Goal: Information Seeking & Learning: Learn about a topic

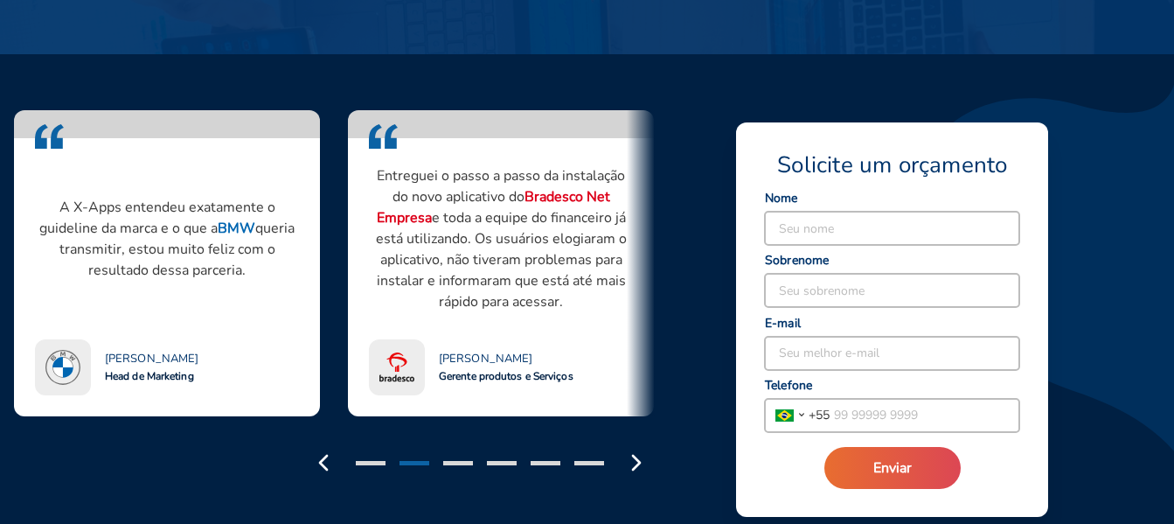
scroll to position [1399, 0]
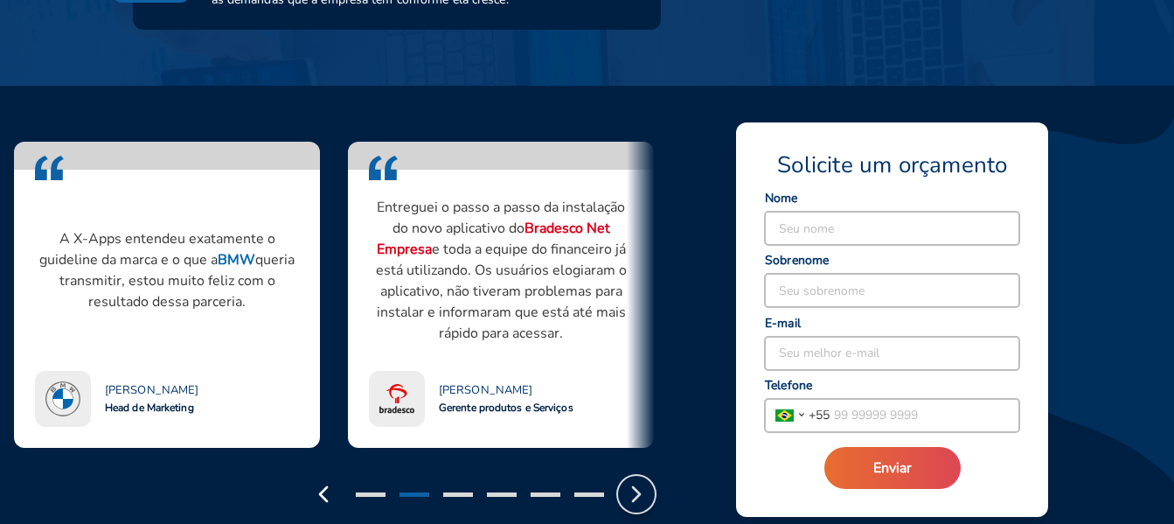
click at [636, 493] on icon "button" at bounding box center [636, 494] width 28 height 28
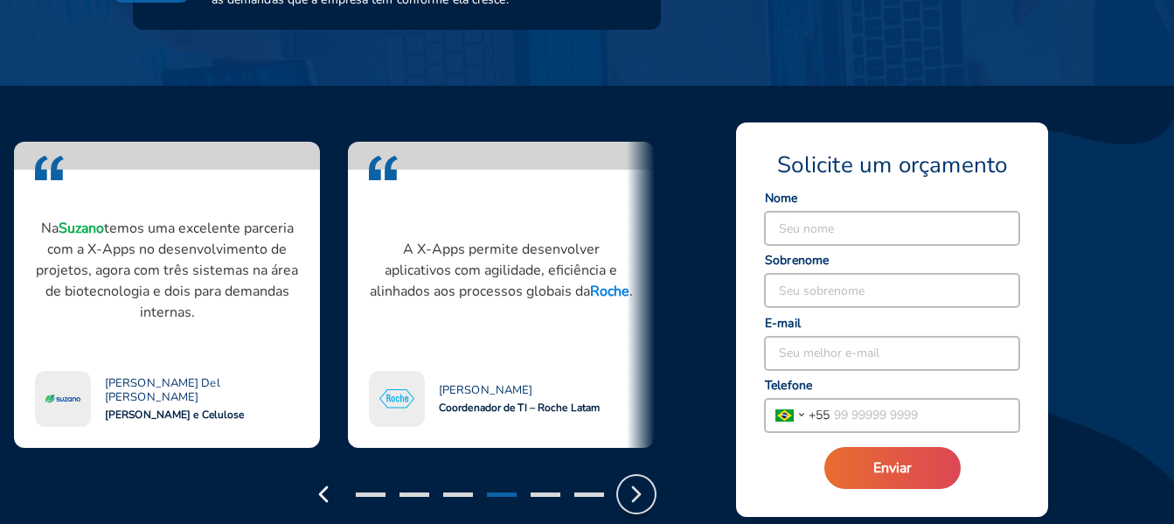
click at [642, 497] on icon "button" at bounding box center [636, 494] width 28 height 28
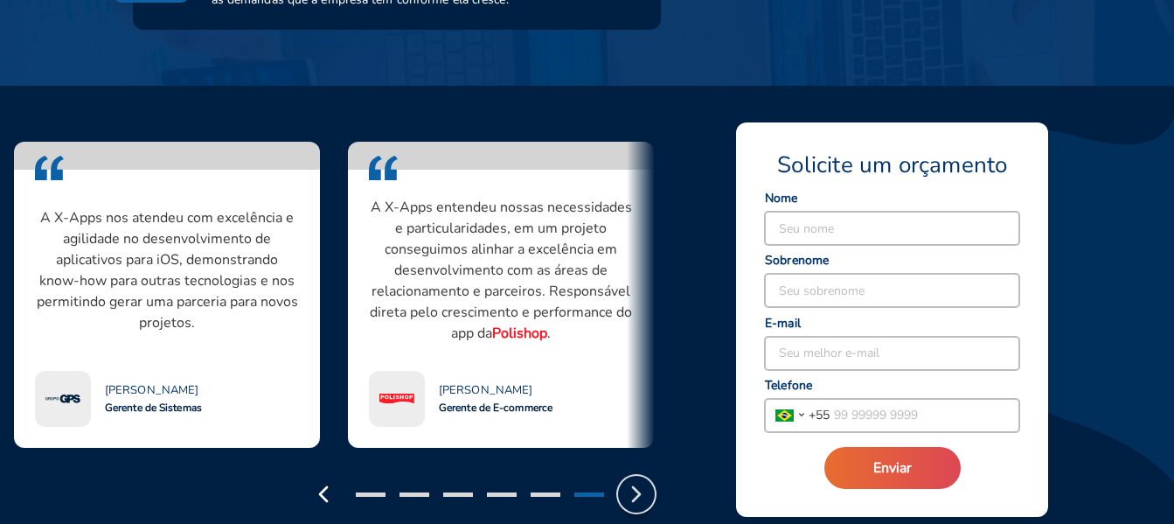
click at [642, 497] on icon "button" at bounding box center [636, 494] width 28 height 28
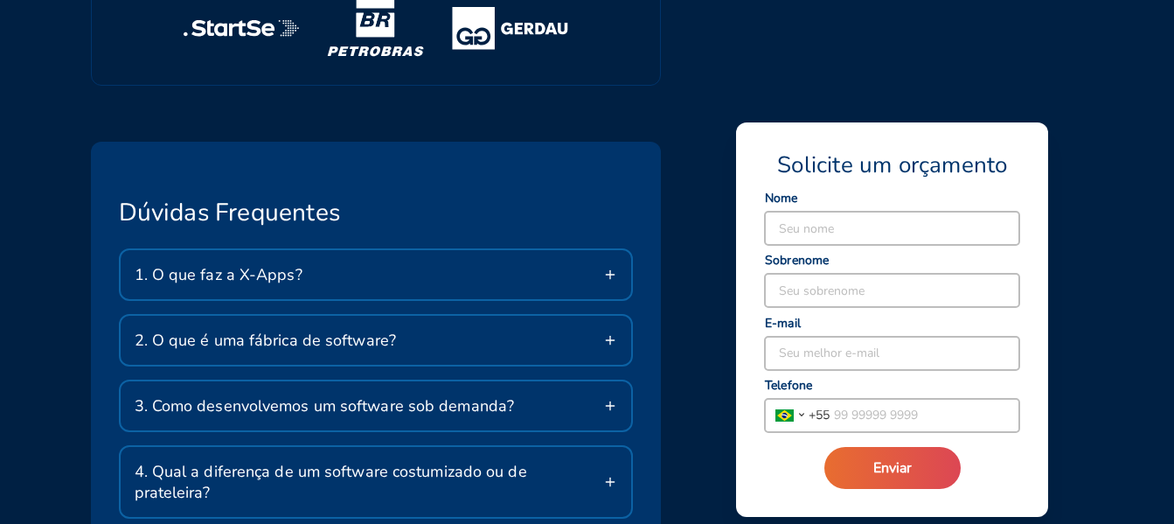
scroll to position [2972, 0]
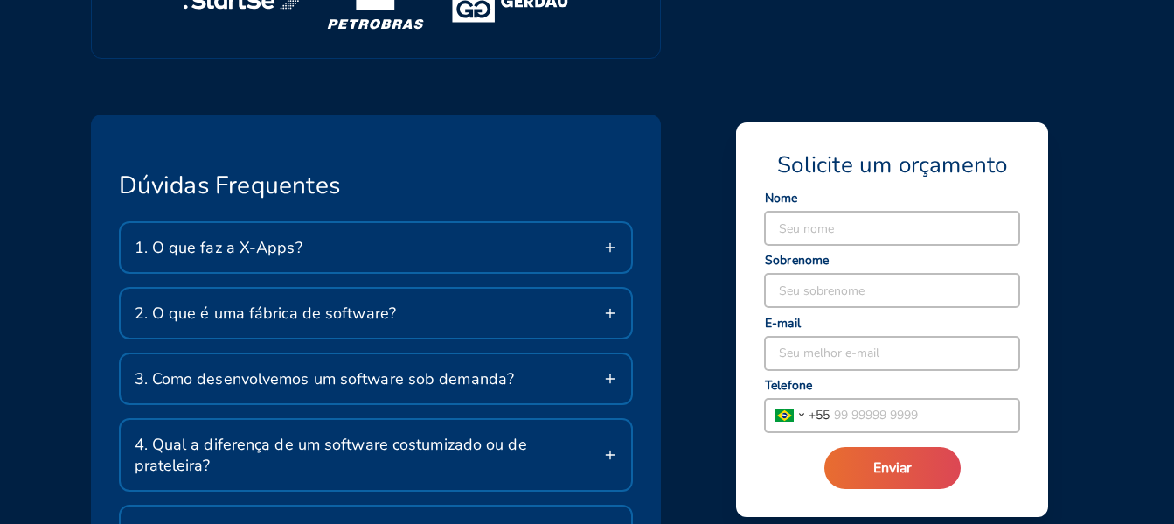
click at [610, 245] on line at bounding box center [610, 247] width 0 height 8
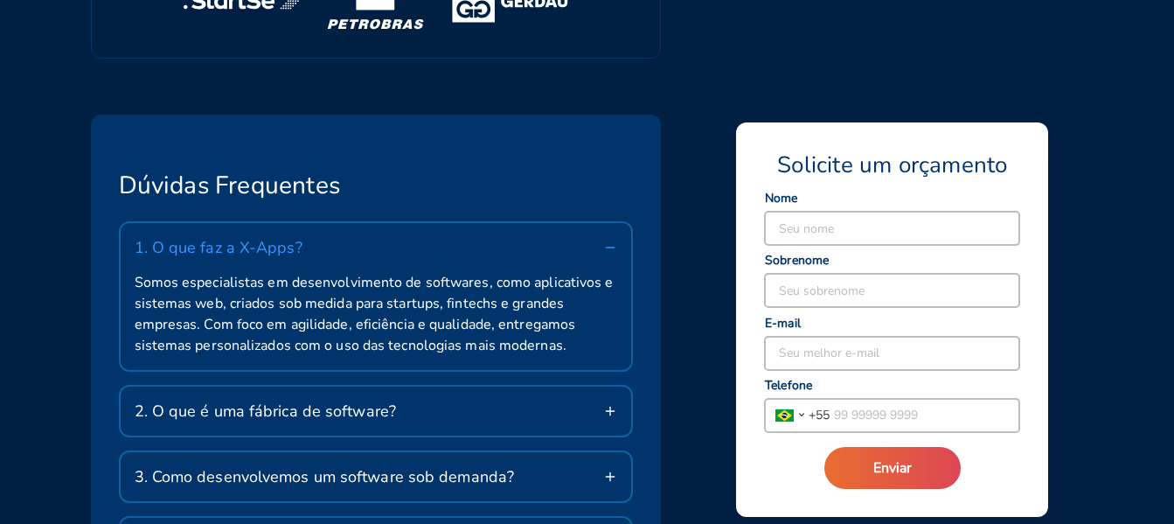
click at [612, 244] on icon at bounding box center [610, 247] width 14 height 14
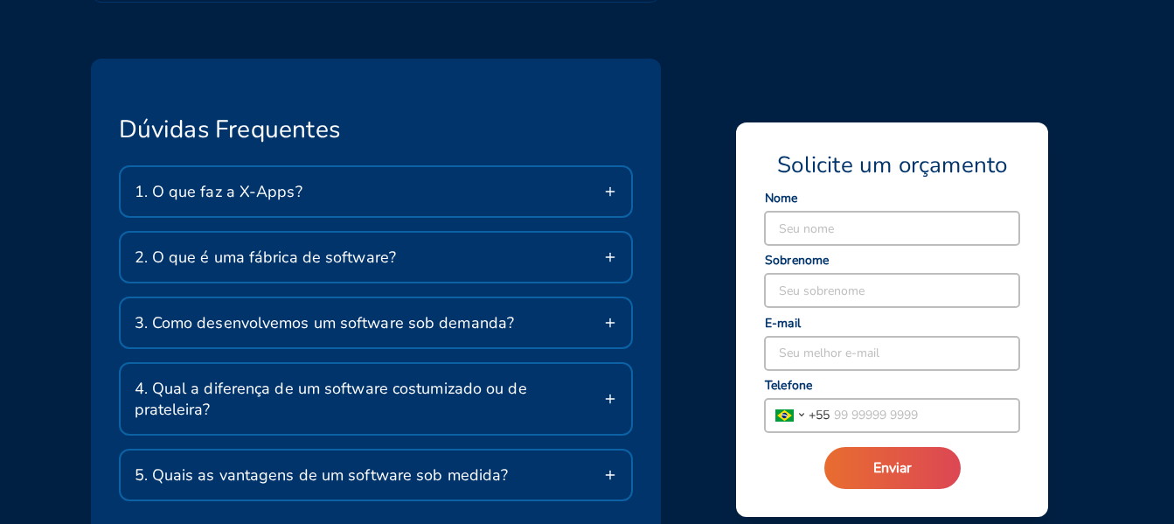
scroll to position [3060, 0]
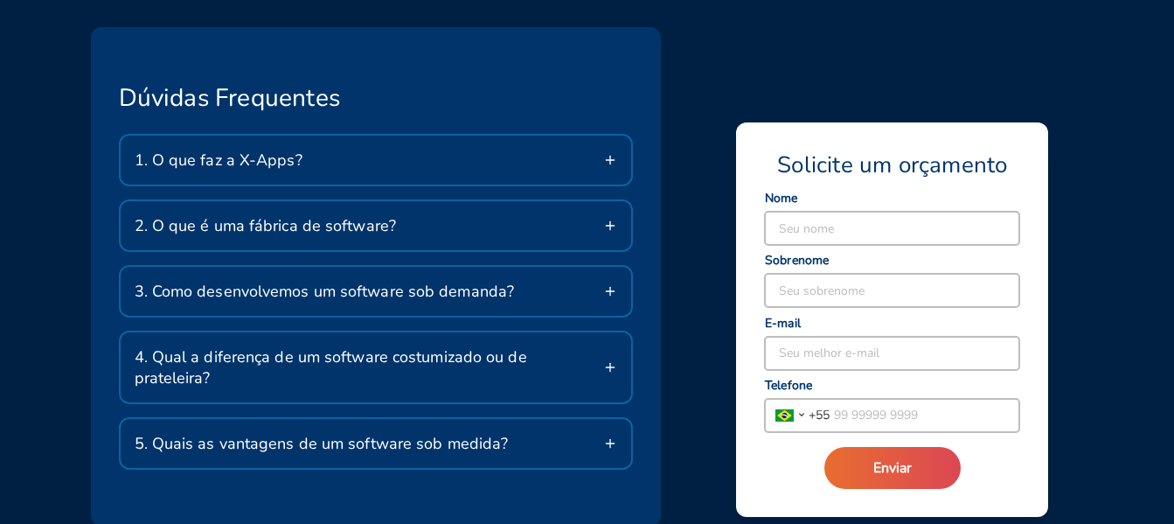
click at [611, 292] on icon at bounding box center [610, 291] width 14 height 14
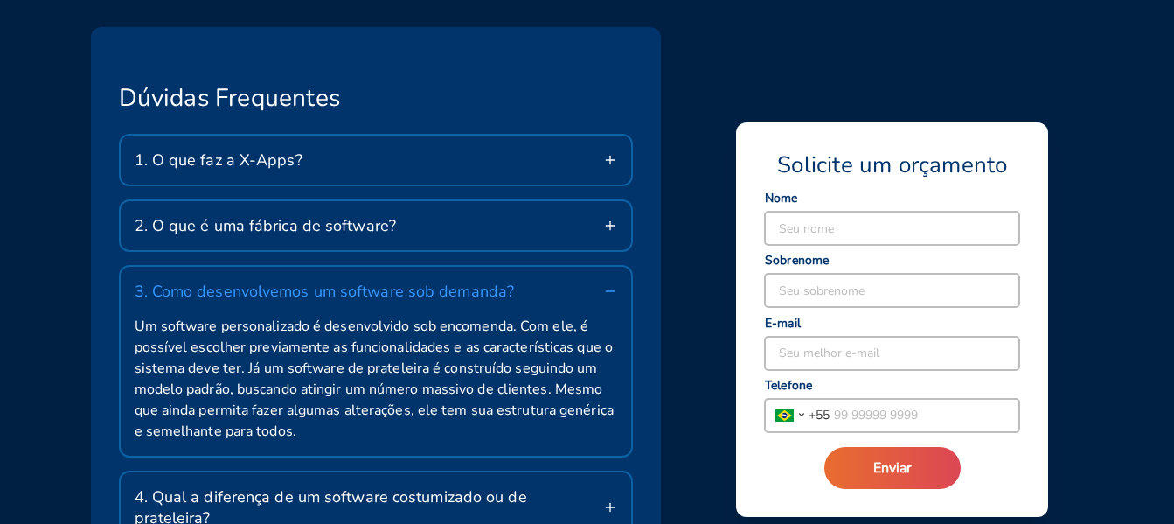
click at [611, 292] on icon at bounding box center [610, 291] width 14 height 14
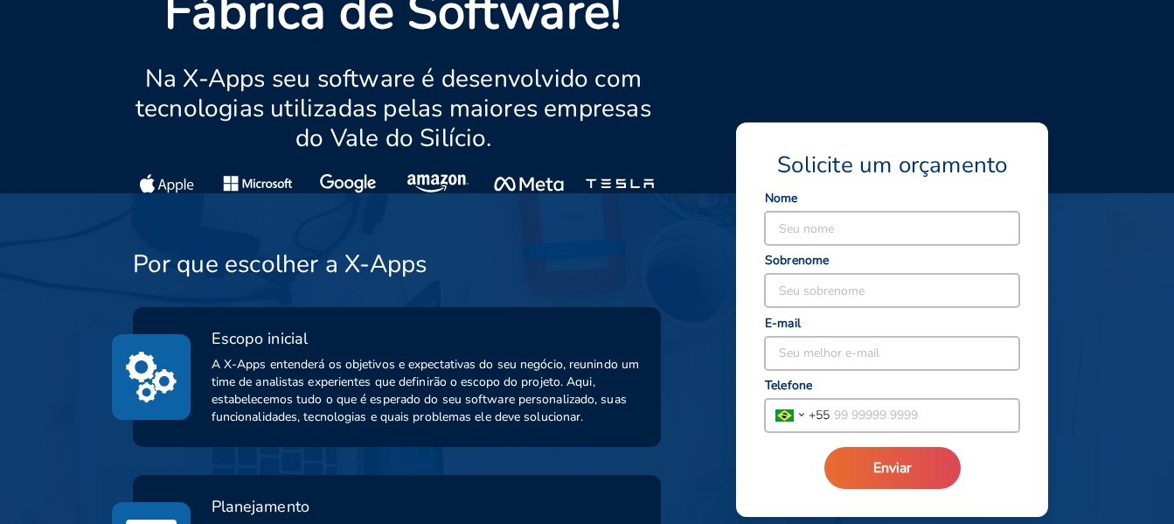
scroll to position [0, 0]
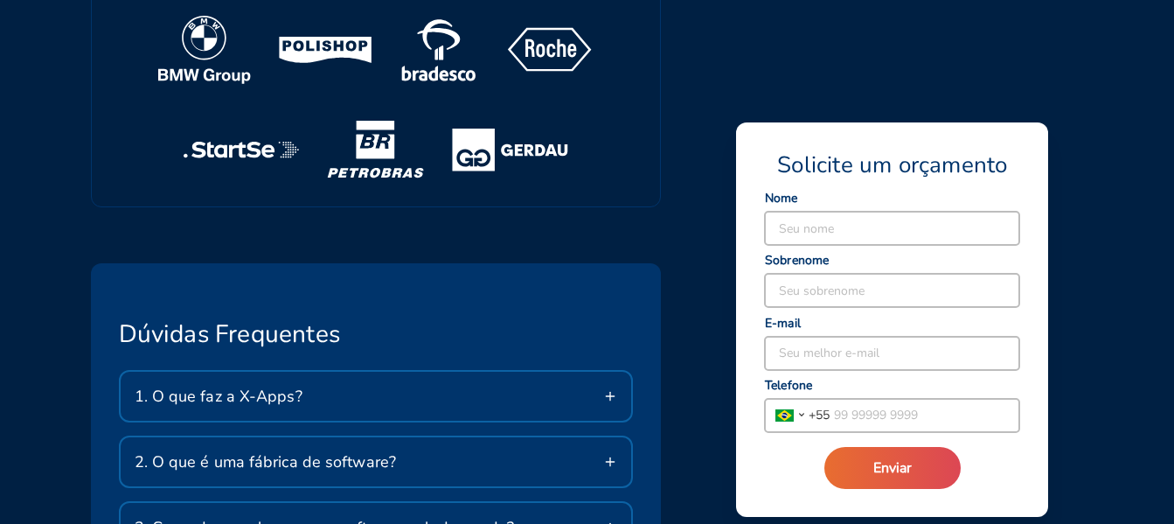
scroll to position [2972, 0]
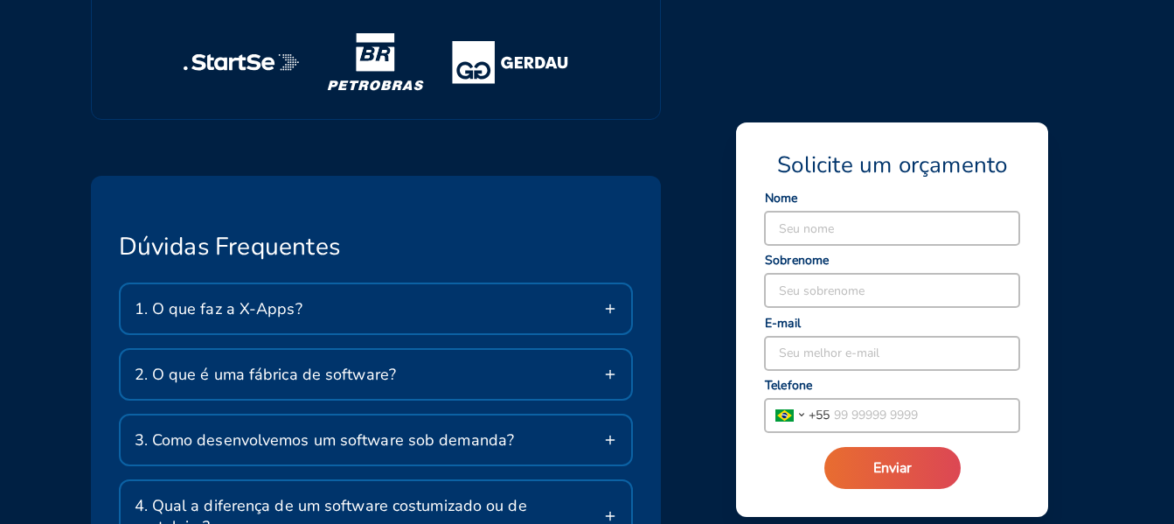
click at [615, 310] on icon at bounding box center [610, 309] width 14 height 14
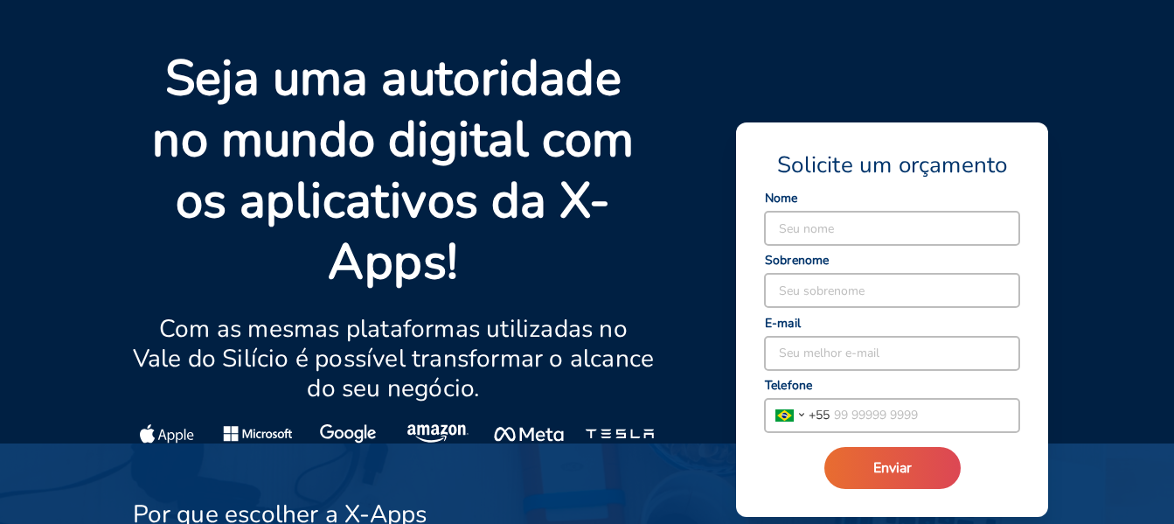
scroll to position [0, 0]
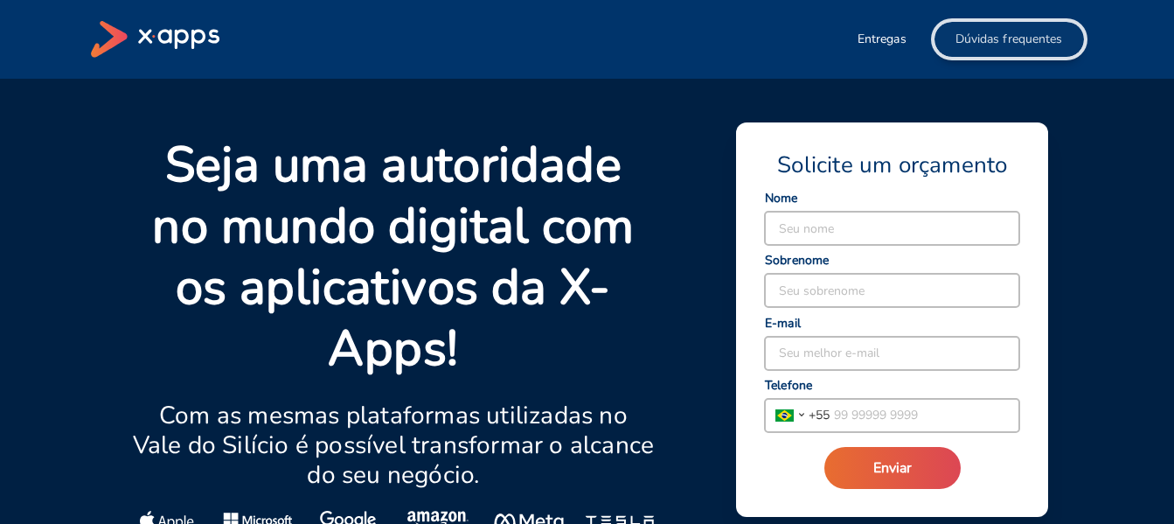
click at [990, 39] on span "Dúvidas frequentes" at bounding box center [1010, 39] width 108 height 17
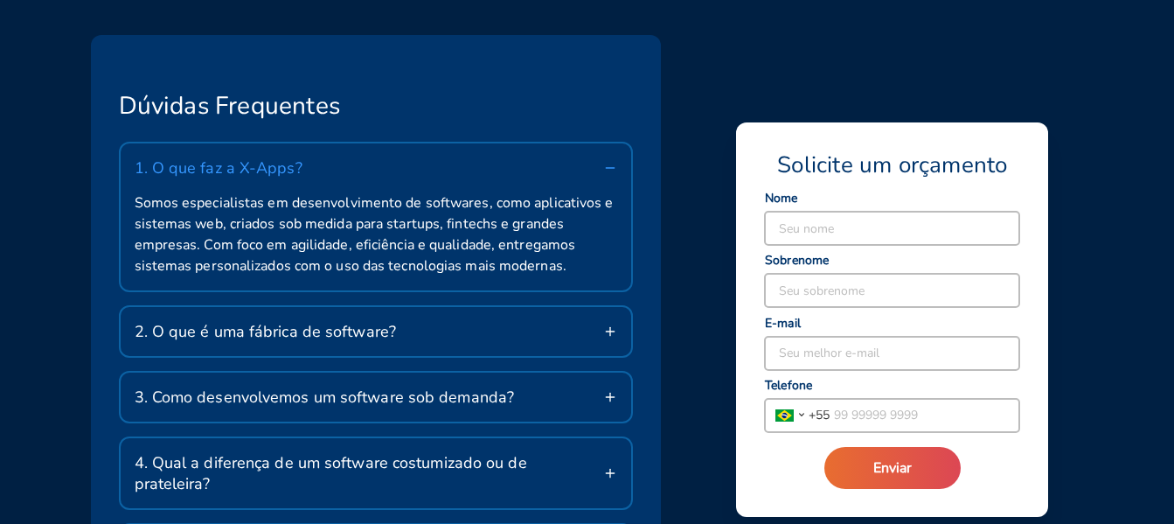
scroll to position [3120, 0]
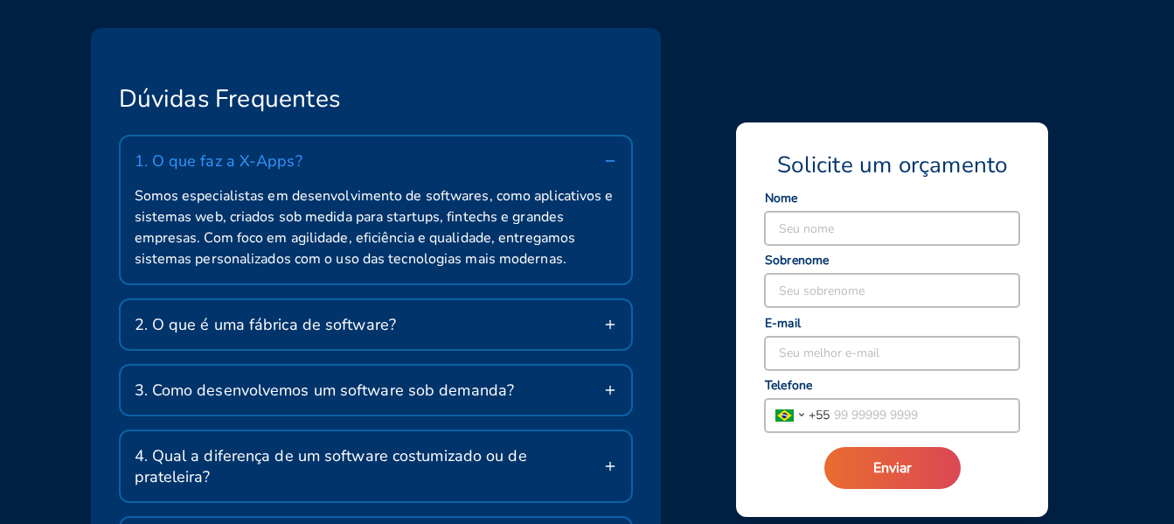
click at [614, 156] on icon at bounding box center [610, 161] width 14 height 14
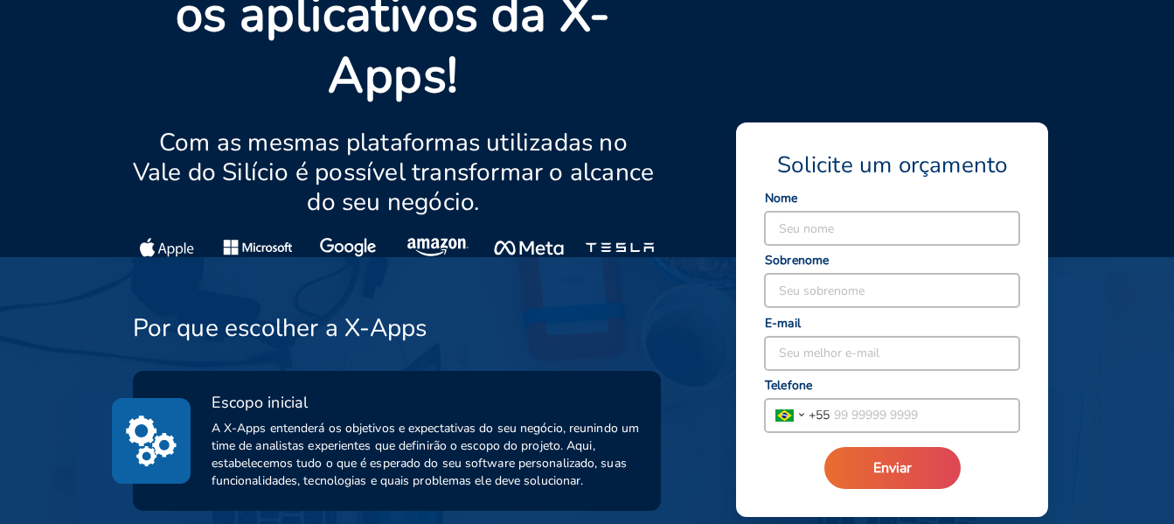
scroll to position [0, 0]
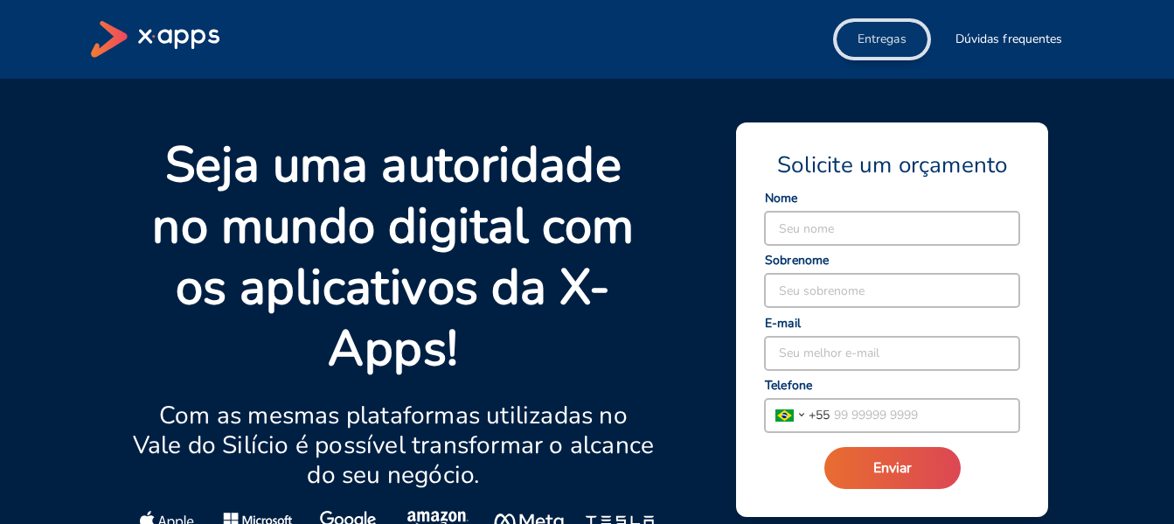
click at [872, 40] on span "Entregas" at bounding box center [882, 39] width 49 height 17
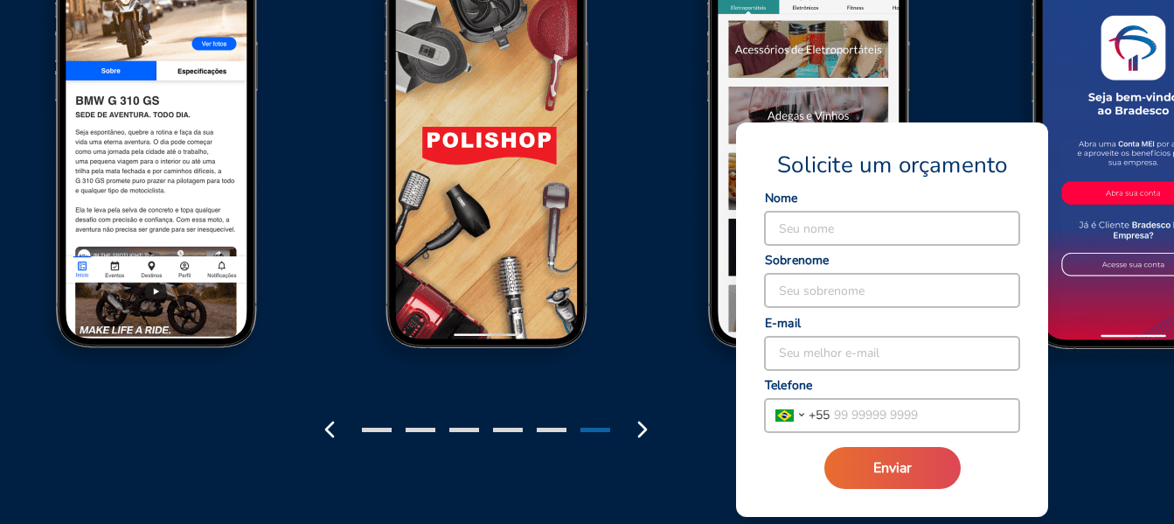
scroll to position [2186, 0]
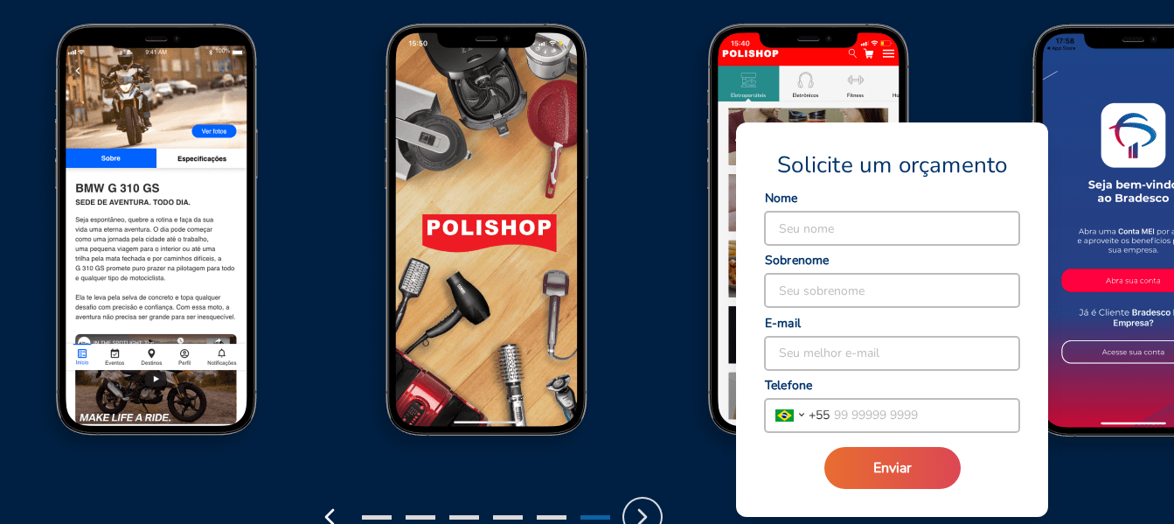
click at [638, 511] on icon "button" at bounding box center [643, 517] width 28 height 28
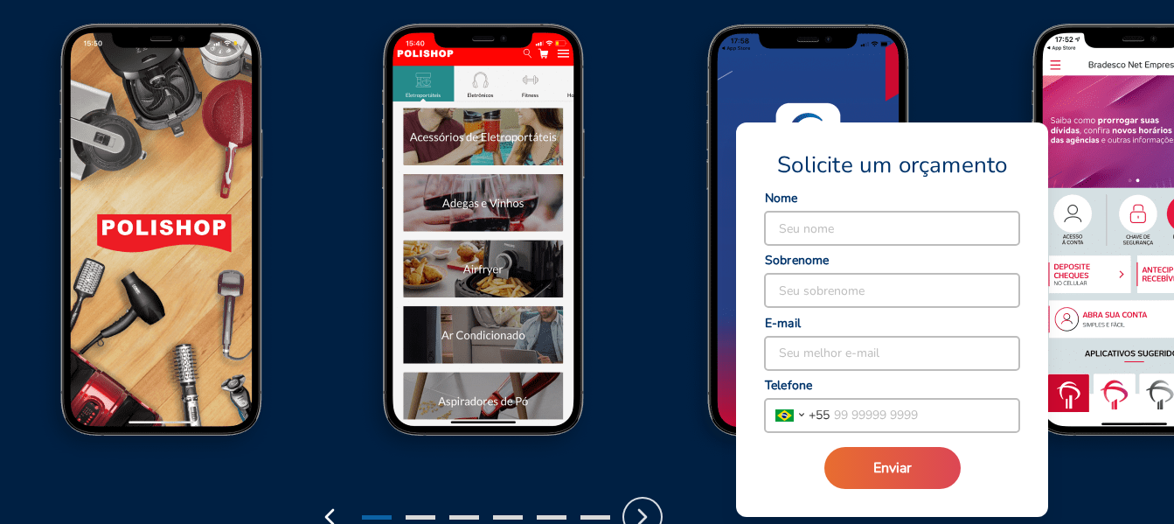
click at [638, 511] on icon "button" at bounding box center [643, 517] width 28 height 28
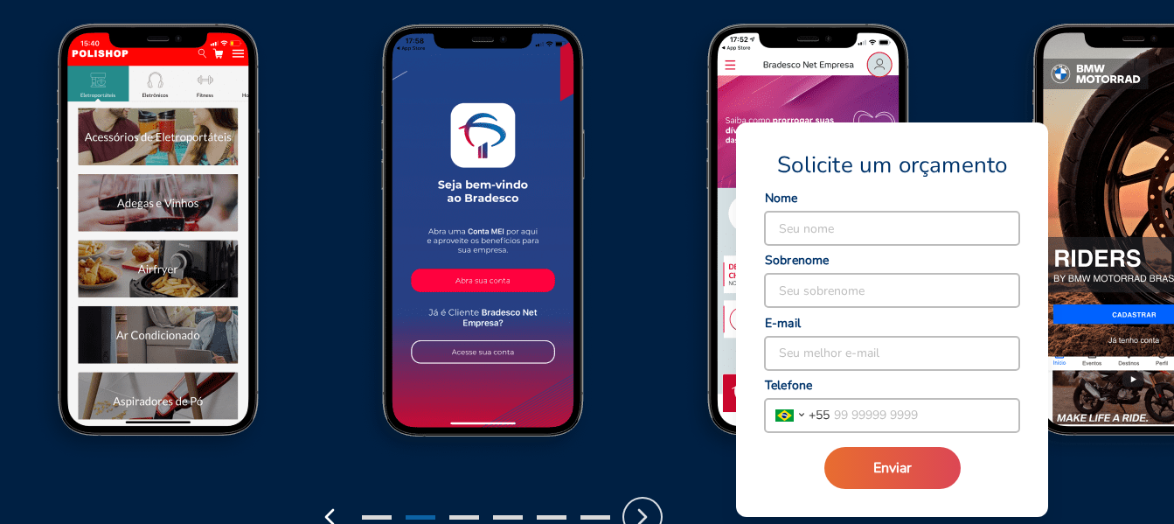
click at [638, 508] on icon "button" at bounding box center [643, 517] width 28 height 28
